Goal: Information Seeking & Learning: Learn about a topic

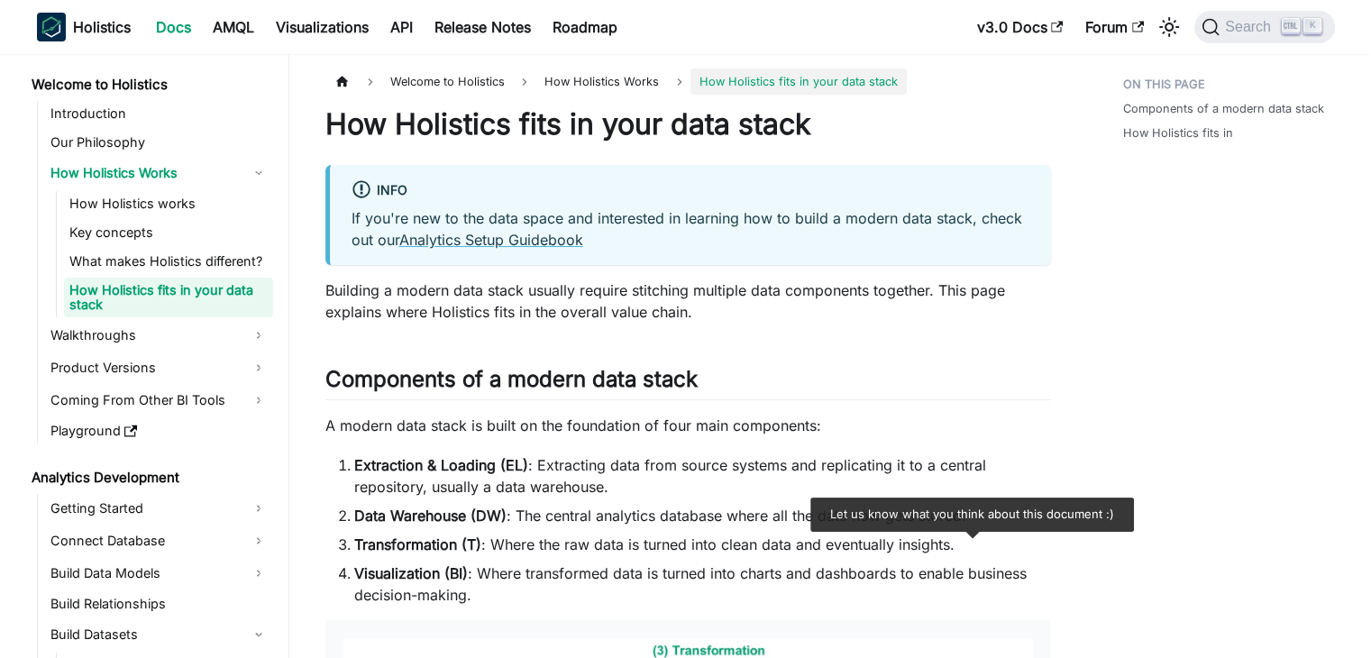
click at [578, 287] on p "Building a modern data stack usually require stitching multiple data components…" at bounding box center [688, 300] width 726 height 43
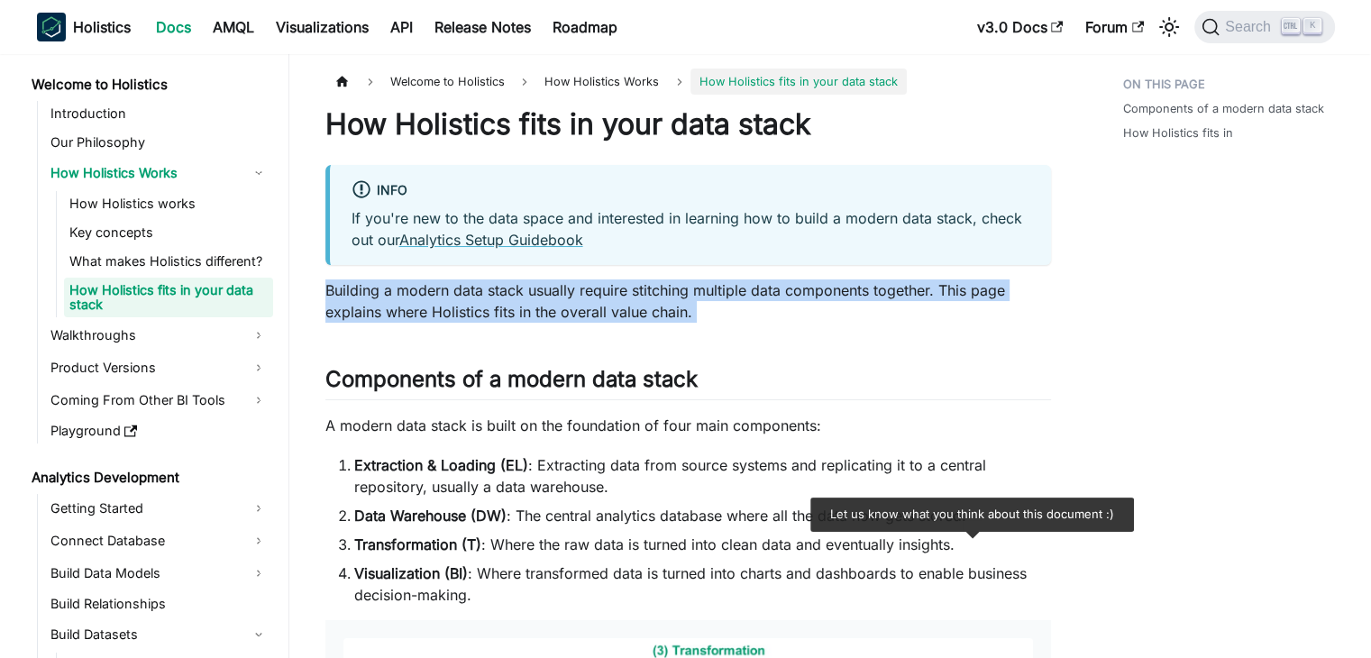
click at [578, 287] on p "Building a modern data stack usually require stitching multiple data components…" at bounding box center [688, 300] width 726 height 43
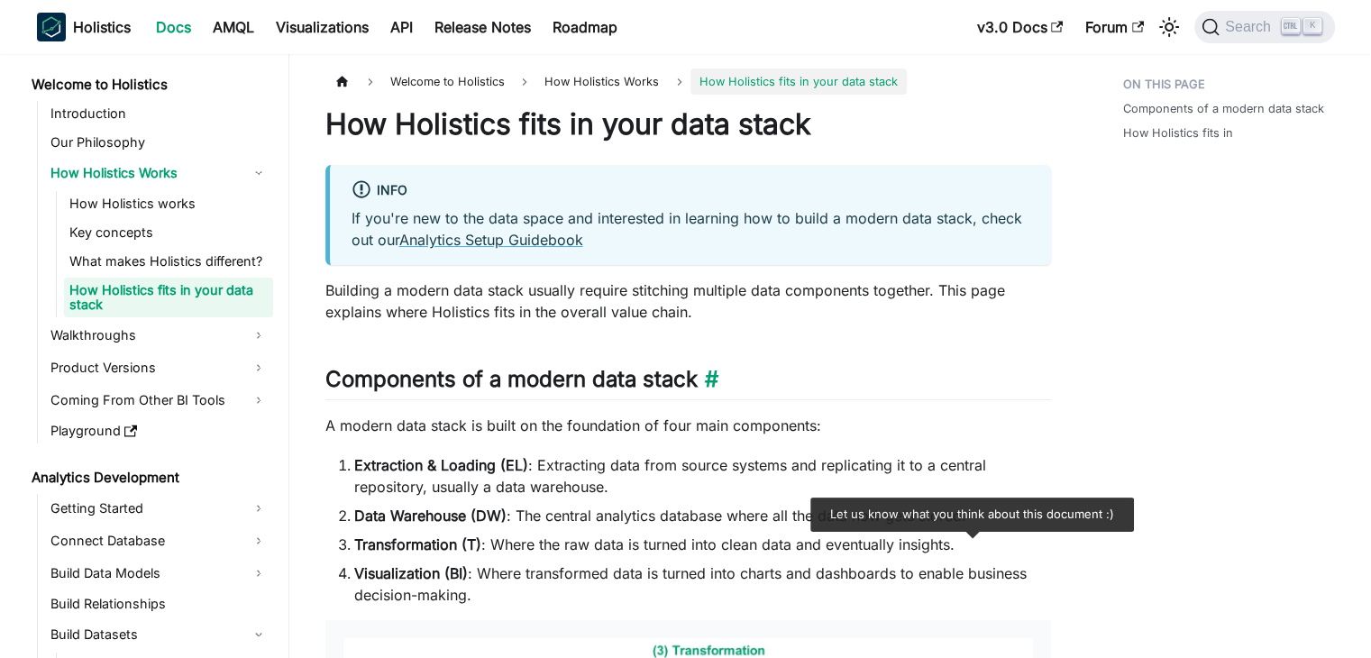
click at [541, 381] on h2 "Components of a modern data stack ​" at bounding box center [688, 383] width 726 height 34
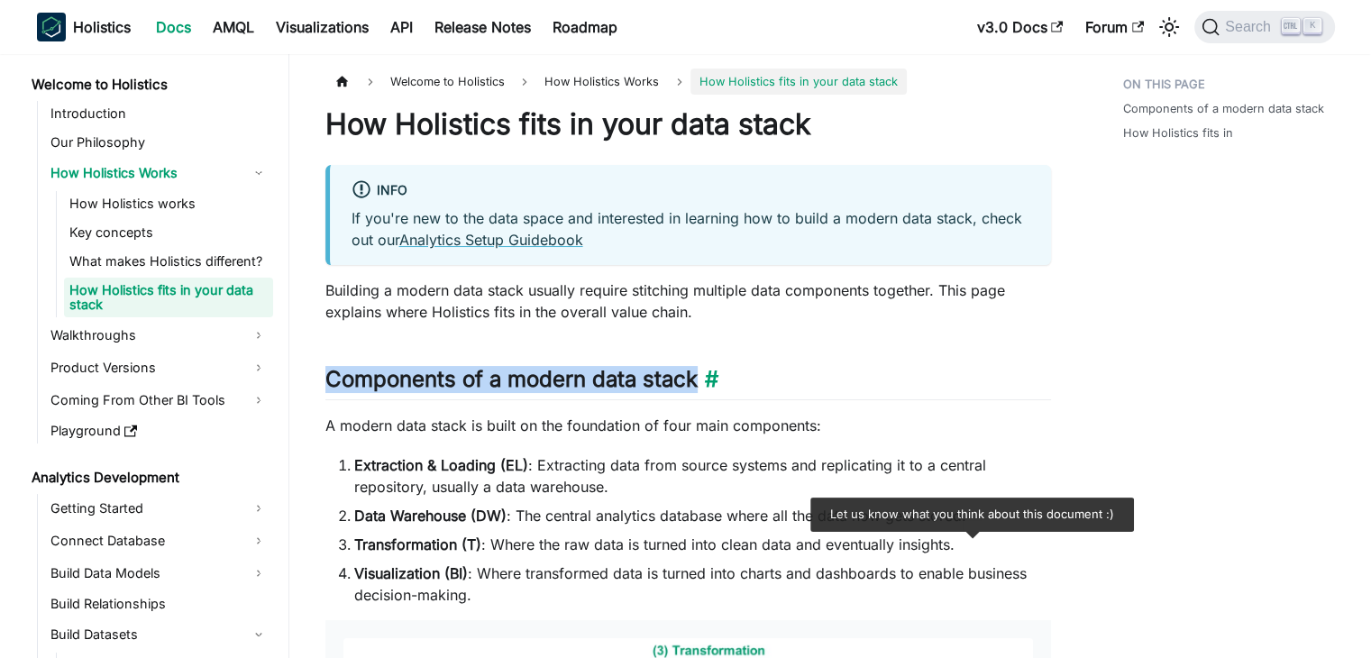
click at [541, 381] on h2 "Components of a modern data stack ​" at bounding box center [688, 383] width 726 height 34
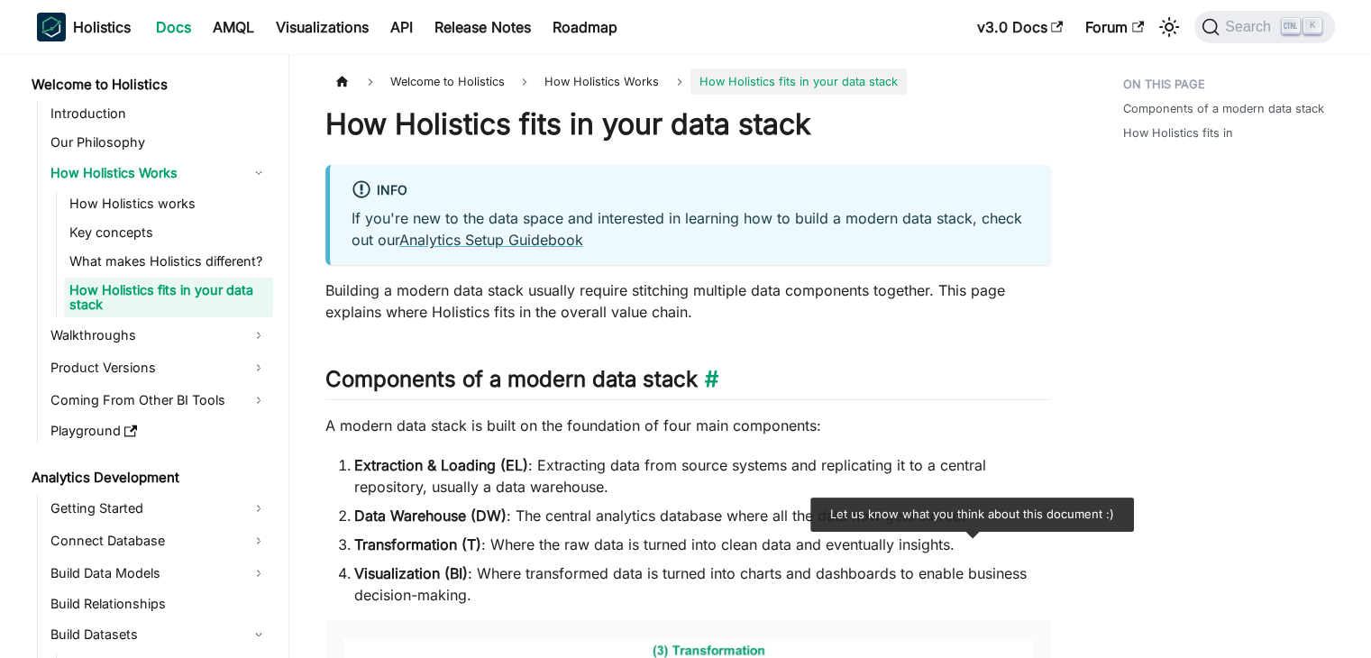
click at [541, 381] on h2 "Components of a modern data stack ​" at bounding box center [688, 383] width 726 height 34
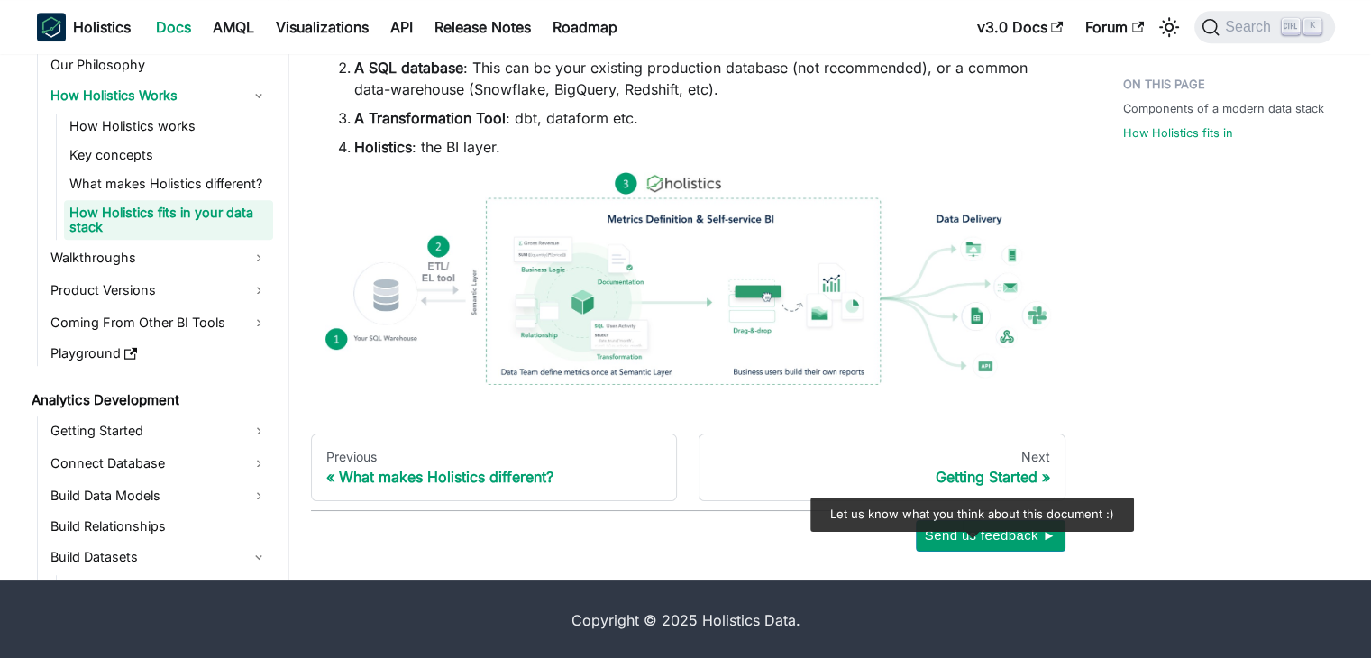
scroll to position [1168, 0]
